Goal: Task Accomplishment & Management: Complete application form

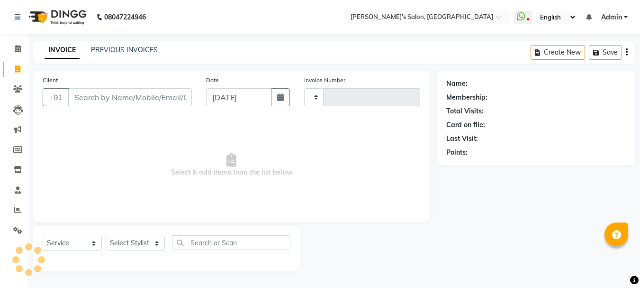
select select "service"
type input "0454"
select select "716"
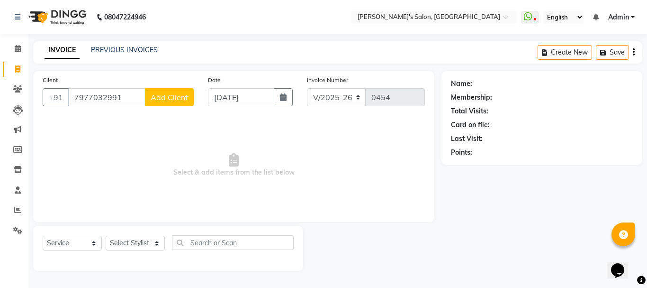
type input "7977032991"
click at [184, 95] on span "Add Client" at bounding box center [169, 96] width 37 height 9
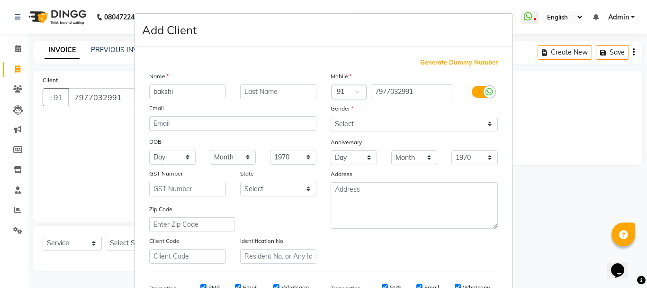
type input "bakshi"
click at [346, 124] on select "Select [DEMOGRAPHIC_DATA] [DEMOGRAPHIC_DATA] Other Prefer Not To Say" at bounding box center [414, 124] width 167 height 15
select select "[DEMOGRAPHIC_DATA]"
click at [331, 117] on select "Select [DEMOGRAPHIC_DATA] [DEMOGRAPHIC_DATA] Other Prefer Not To Say" at bounding box center [414, 124] width 167 height 15
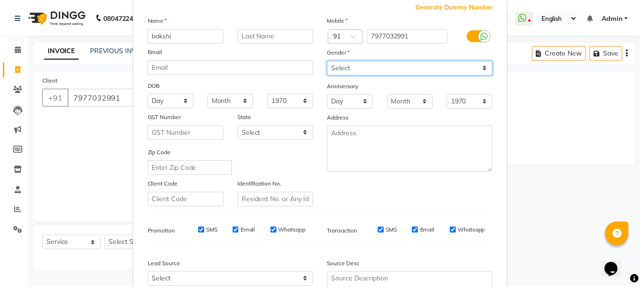
scroll to position [150, 0]
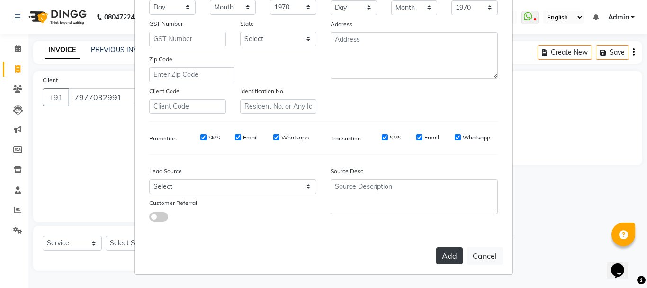
click at [438, 251] on button "Add" at bounding box center [449, 255] width 27 height 17
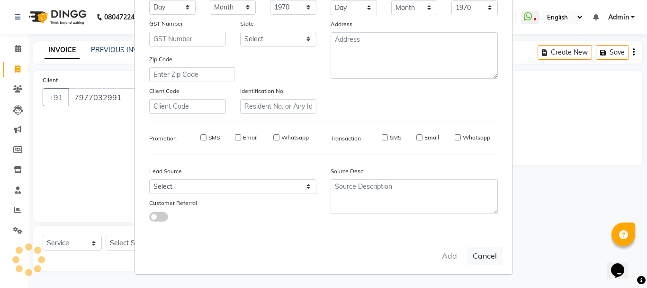
select select
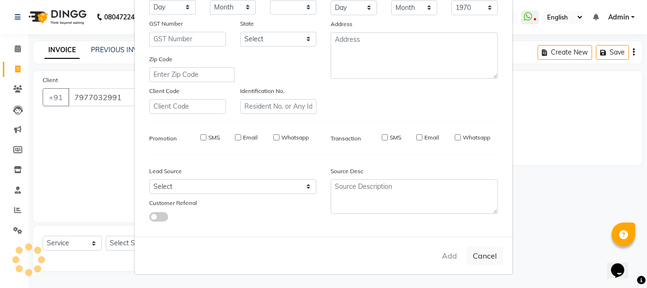
select select
checkbox input "false"
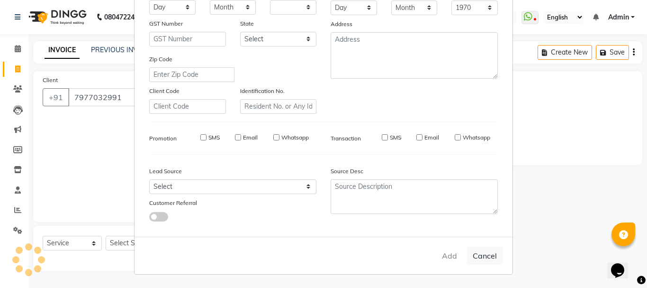
checkbox input "false"
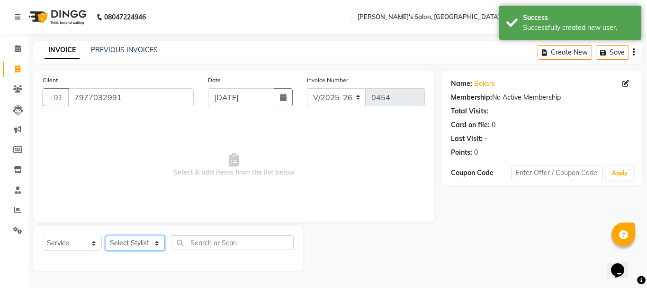
click at [145, 244] on select "Select Stylist [PERSON_NAME] [PERSON_NAME] [PERSON_NAME] [PERSON_NAME] [PERSON_…" at bounding box center [135, 243] width 59 height 15
select select "85925"
click at [106, 236] on select "Select Stylist [PERSON_NAME] [PERSON_NAME] [PERSON_NAME] [PERSON_NAME] [PERSON_…" at bounding box center [135, 243] width 59 height 15
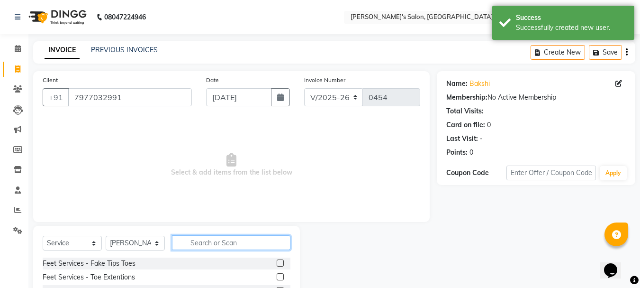
click at [223, 242] on input "text" at bounding box center [231, 242] width 118 height 15
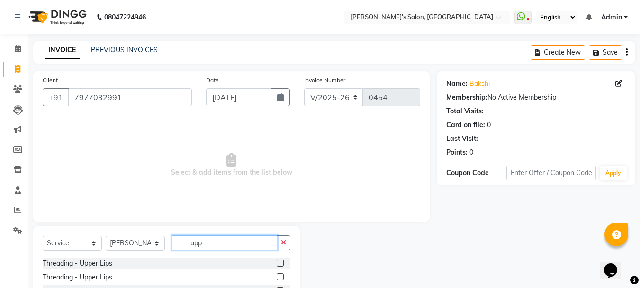
type input "upp"
click at [282, 262] on label at bounding box center [280, 262] width 7 height 7
click at [282, 262] on input "checkbox" at bounding box center [280, 263] width 6 height 6
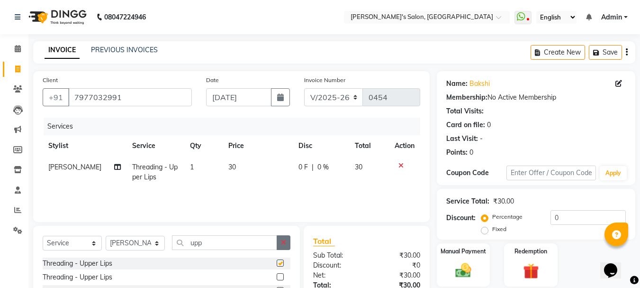
checkbox input "false"
click at [457, 261] on img at bounding box center [463, 270] width 27 height 19
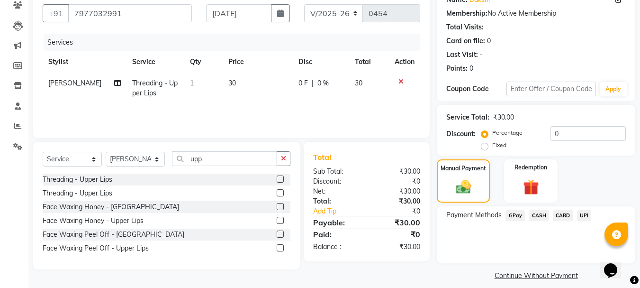
scroll to position [93, 0]
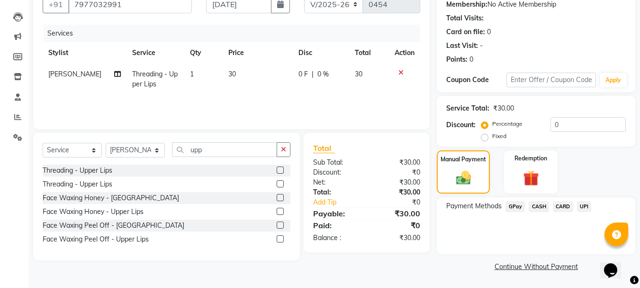
click at [540, 208] on span "CASH" at bounding box center [539, 206] width 20 height 11
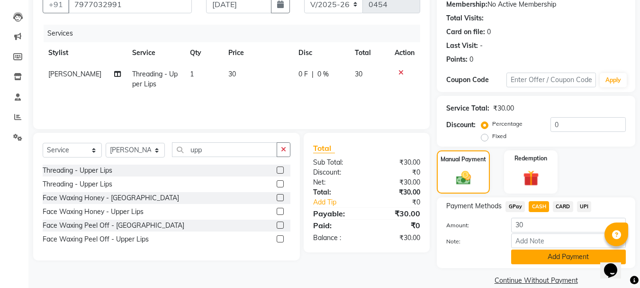
click at [538, 262] on button "Add Payment" at bounding box center [568, 256] width 115 height 15
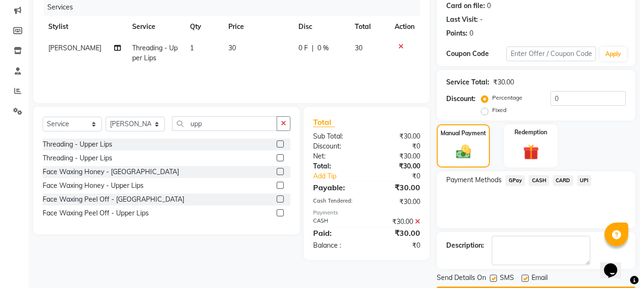
scroll to position [140, 0]
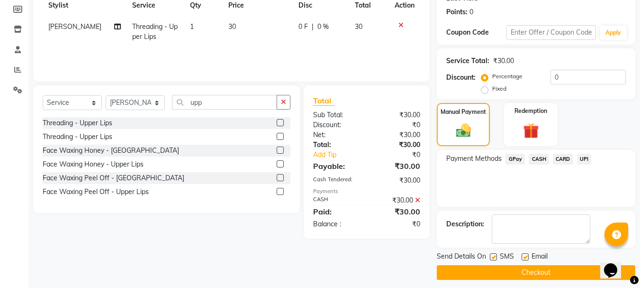
click at [541, 274] on button "Checkout" at bounding box center [536, 272] width 199 height 15
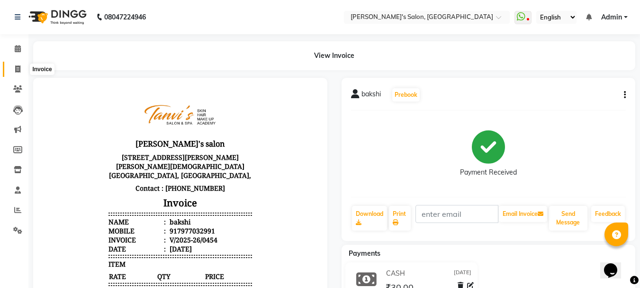
click at [21, 66] on span at bounding box center [17, 69] width 17 height 11
select select "service"
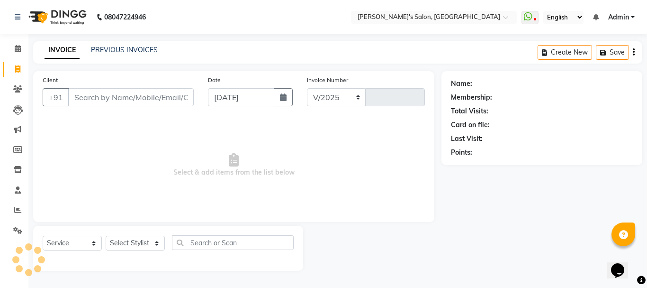
select select "716"
type input "0455"
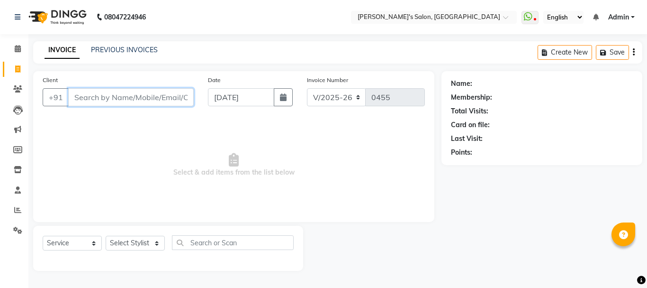
click at [115, 99] on input "Client" at bounding box center [131, 97] width 126 height 18
click at [133, 244] on select "Select Stylist [PERSON_NAME] [PERSON_NAME] [PERSON_NAME] [PERSON_NAME] [PERSON_…" at bounding box center [135, 243] width 59 height 15
click at [102, 97] on input "Client" at bounding box center [131, 97] width 126 height 18
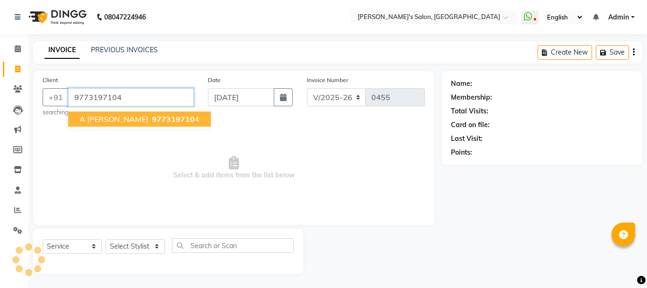
type input "9773197104"
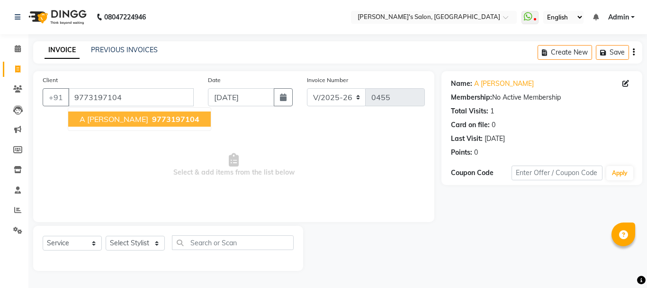
click at [84, 120] on span "A [PERSON_NAME]" at bounding box center [114, 118] width 69 height 9
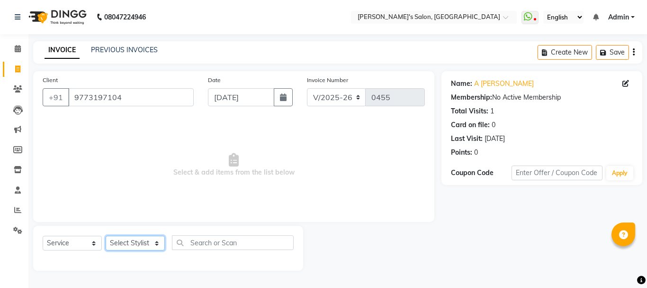
click at [145, 239] on select "Select Stylist [PERSON_NAME] [PERSON_NAME] [PERSON_NAME] [PERSON_NAME] [PERSON_…" at bounding box center [135, 243] width 59 height 15
select select "10918"
click at [106, 236] on select "Select Stylist [PERSON_NAME] [PERSON_NAME] [PERSON_NAME] [PERSON_NAME] [PERSON_…" at bounding box center [135, 243] width 59 height 15
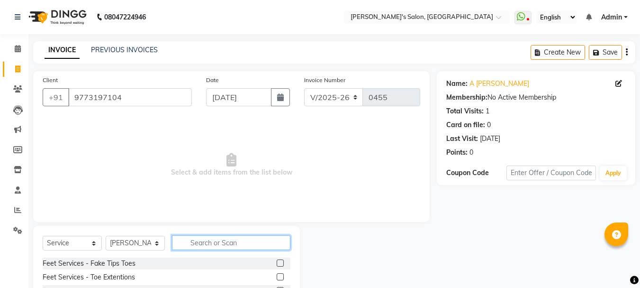
click at [184, 242] on input "text" at bounding box center [231, 242] width 118 height 15
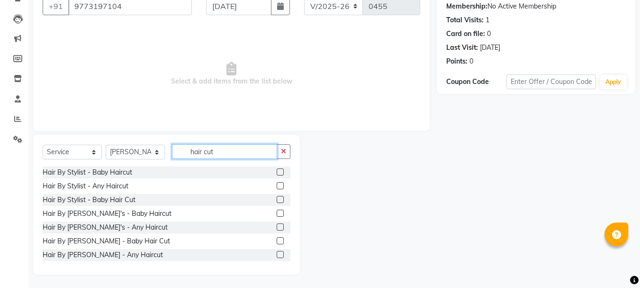
scroll to position [92, 0]
type input "hair cut"
click at [277, 226] on label at bounding box center [280, 225] width 7 height 7
click at [277, 226] on input "checkbox" at bounding box center [280, 226] width 6 height 6
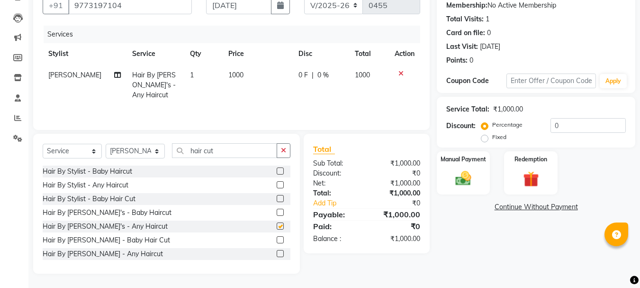
checkbox input "false"
click at [471, 170] on img at bounding box center [463, 178] width 27 height 19
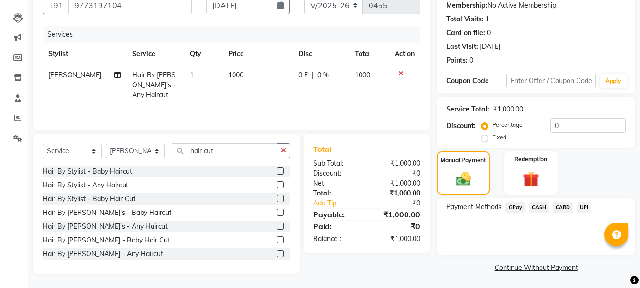
click at [508, 202] on span "GPay" at bounding box center [515, 207] width 19 height 11
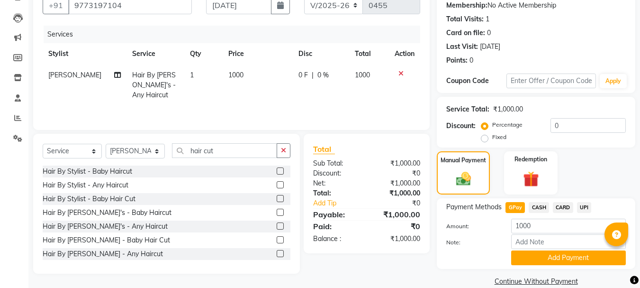
click at [513, 205] on span "GPay" at bounding box center [515, 207] width 19 height 11
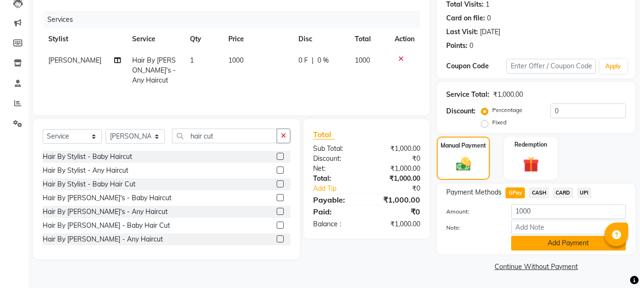
click at [534, 240] on button "Add Payment" at bounding box center [568, 243] width 115 height 15
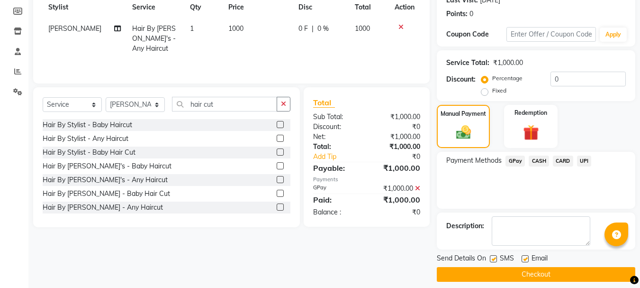
scroll to position [146, 0]
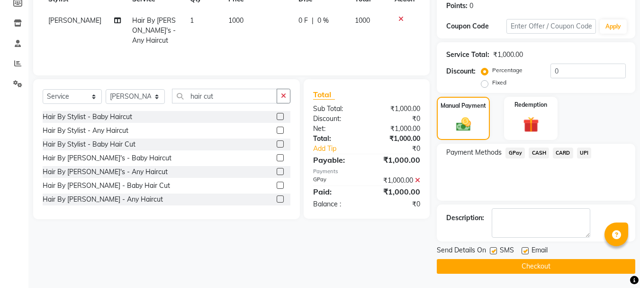
click at [538, 263] on button "Checkout" at bounding box center [536, 266] width 199 height 15
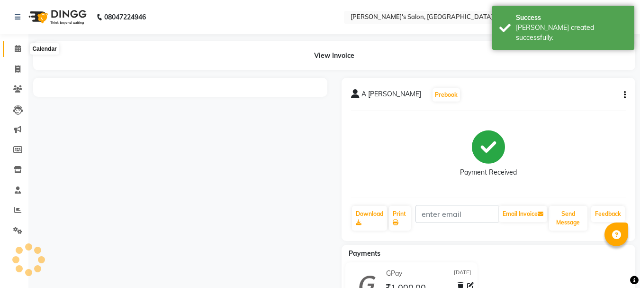
click at [16, 49] on icon at bounding box center [18, 48] width 6 height 7
